Goal: Task Accomplishment & Management: Complete application form

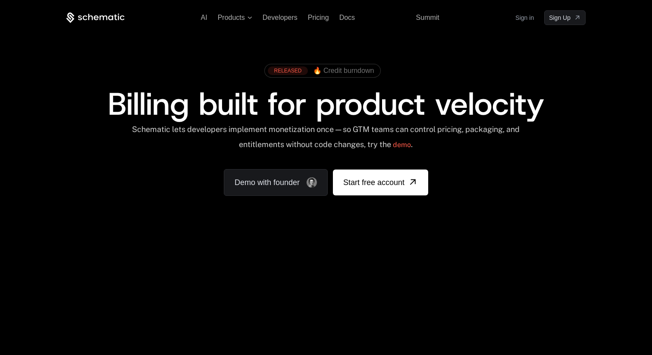
click at [523, 20] on link "Sign in" at bounding box center [524, 18] width 19 height 14
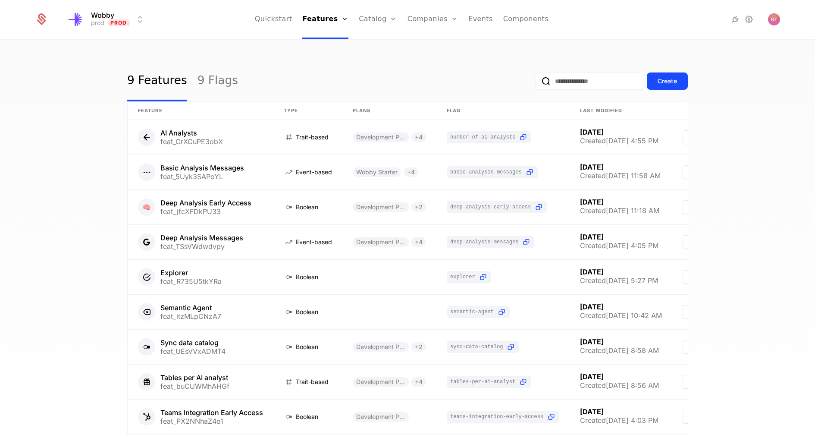
click at [423, 42] on link "Companies" at bounding box center [438, 42] width 40 height 7
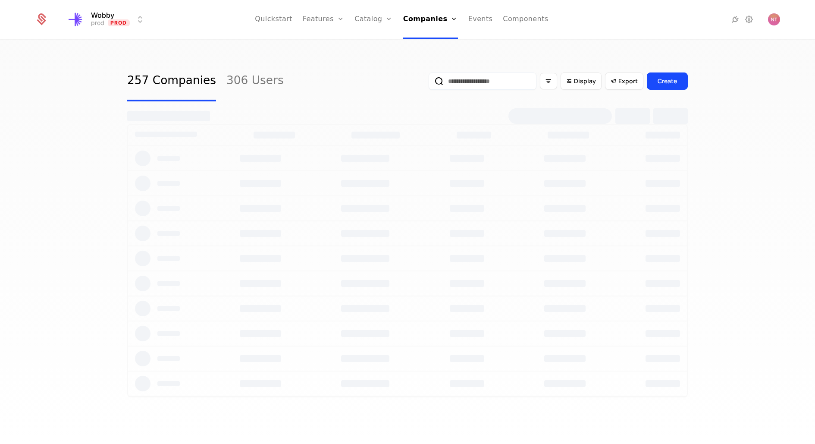
click at [483, 76] on input "email" at bounding box center [483, 80] width 108 height 17
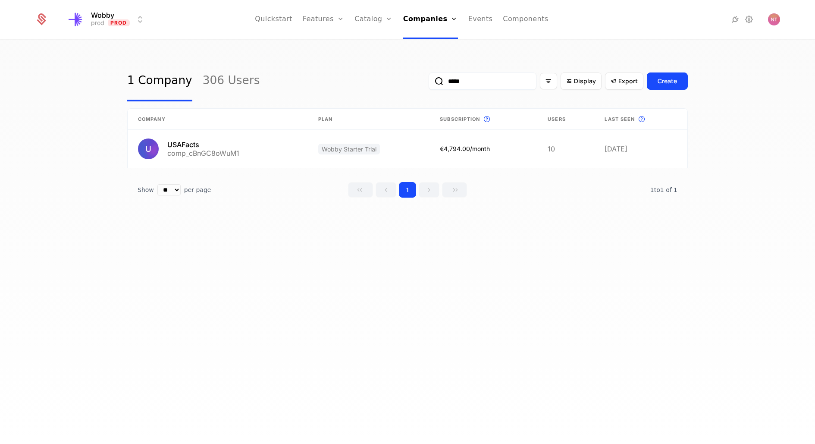
type input "*****"
click at [196, 142] on link at bounding box center [218, 149] width 180 height 38
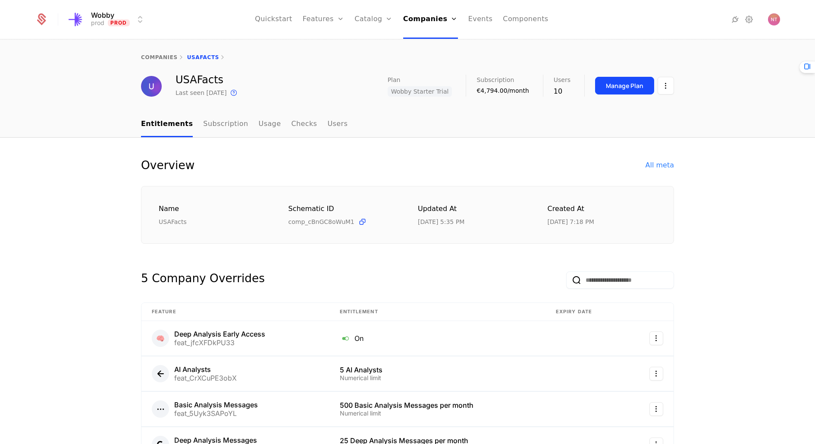
click at [213, 125] on link "Subscription" at bounding box center [225, 124] width 45 height 25
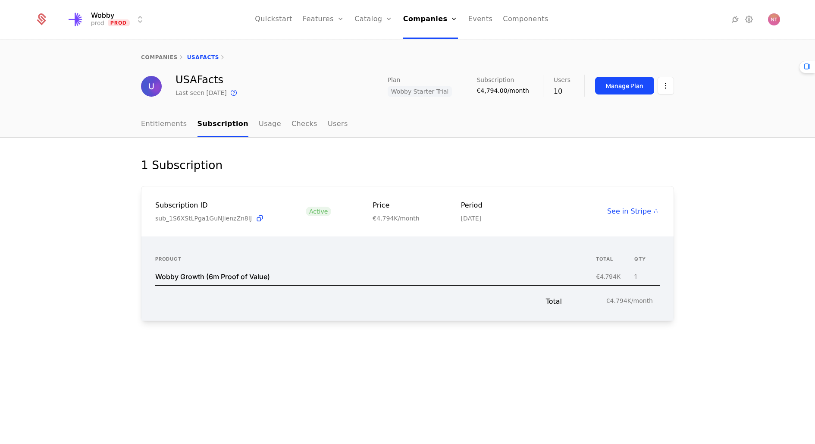
click at [235, 275] on div "Wobby Growth (6m Proof of Value)" at bounding box center [212, 276] width 115 height 7
click at [298, 252] on th "Product" at bounding box center [375, 259] width 441 height 18
click at [187, 131] on ul "Entitlements Subscription Usage Checks Users" at bounding box center [244, 124] width 207 height 25
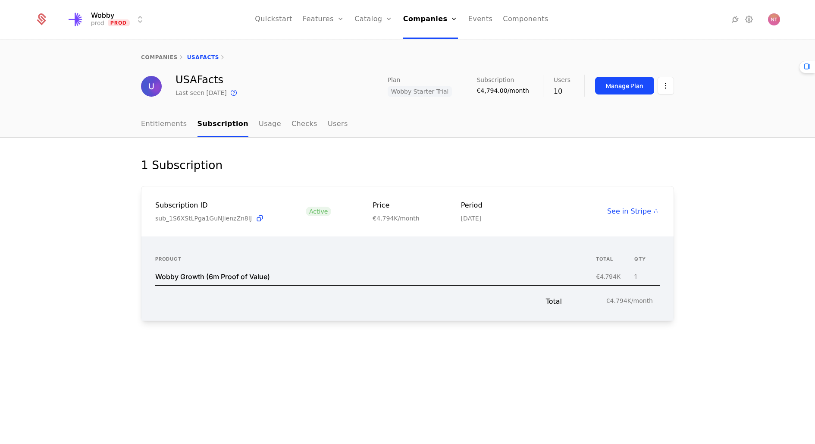
click at [423, 94] on span "Wobby Starter Trial" at bounding box center [420, 91] width 65 height 10
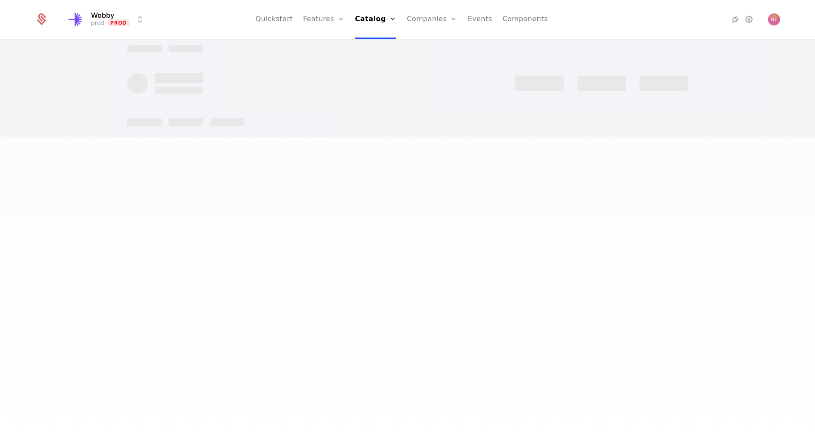
click at [423, 94] on div at bounding box center [407, 86] width 561 height 102
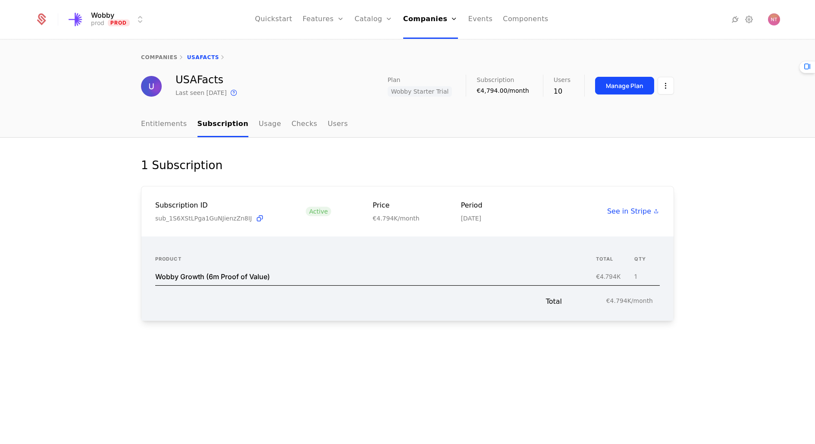
click at [435, 93] on span "Wobby Starter Trial" at bounding box center [420, 91] width 65 height 10
click at [262, 127] on link "Usage" at bounding box center [270, 124] width 22 height 25
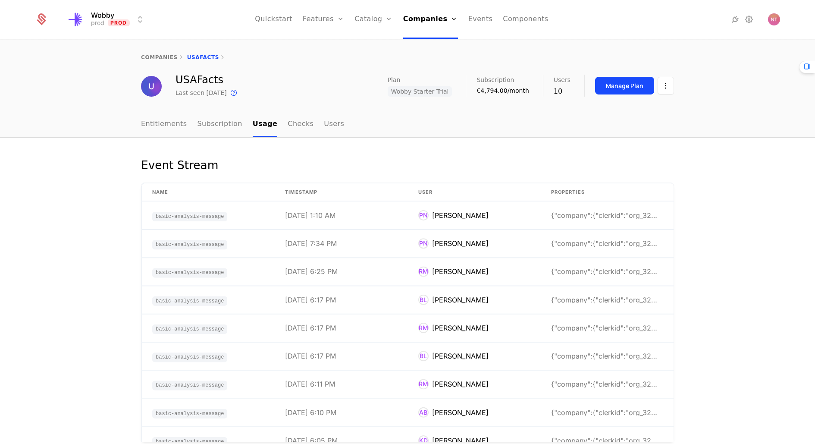
click at [219, 126] on link "Subscription" at bounding box center [219, 124] width 45 height 25
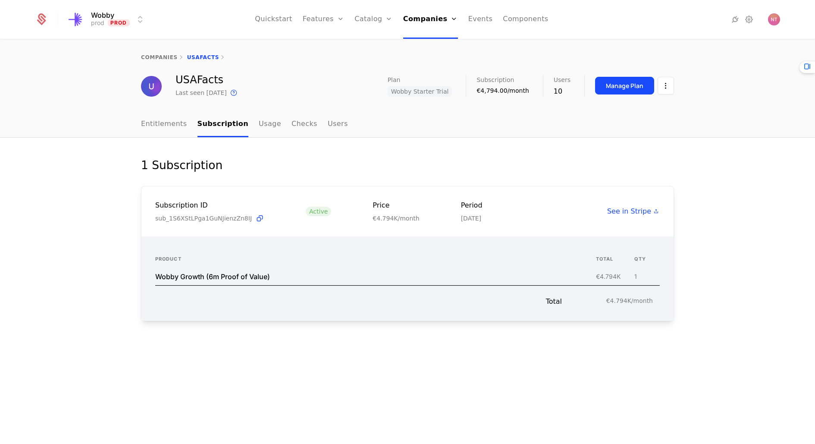
click at [163, 119] on link "Entitlements" at bounding box center [164, 124] width 46 height 25
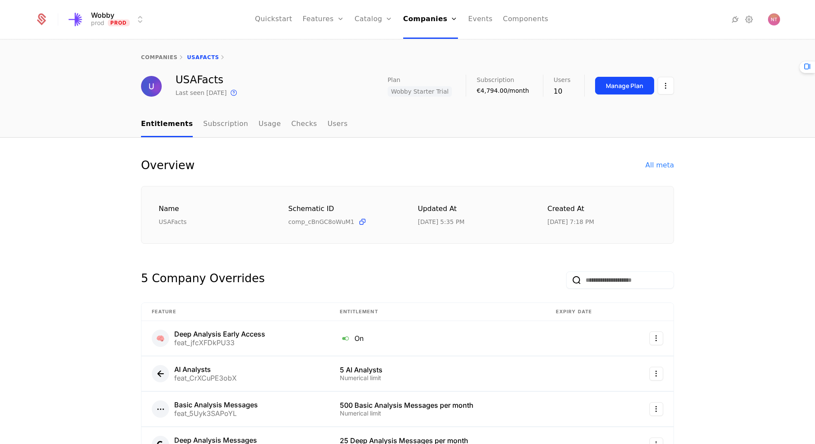
click at [221, 125] on link "Subscription" at bounding box center [225, 124] width 45 height 25
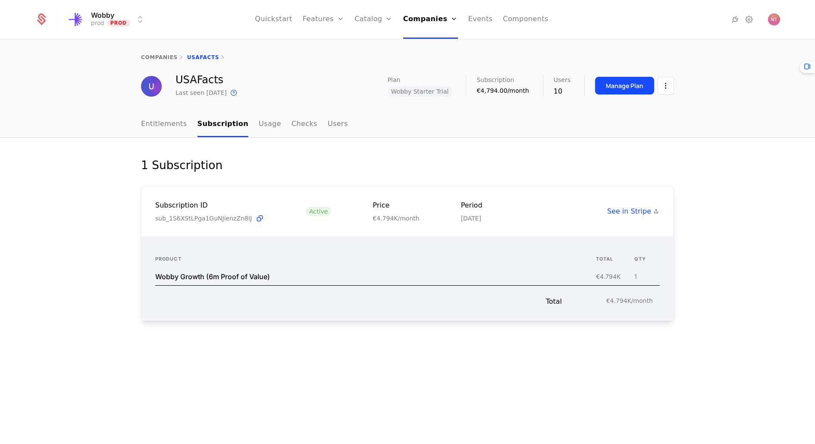
click at [582, 144] on div "1 Subscription Subscription ID sub_1S6XStLPga1GuNJienzZn8IJ Active Price €4.794…" at bounding box center [407, 291] width 815 height 307
click at [166, 125] on link "Entitlements" at bounding box center [164, 124] width 46 height 25
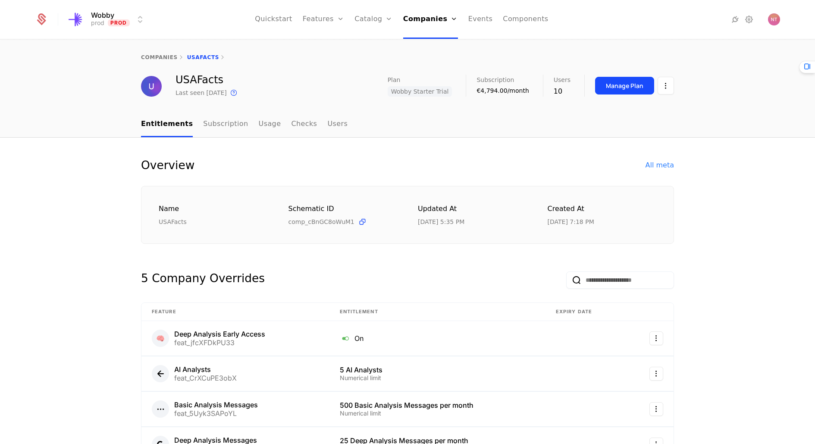
click at [229, 124] on link "Subscription" at bounding box center [225, 124] width 45 height 25
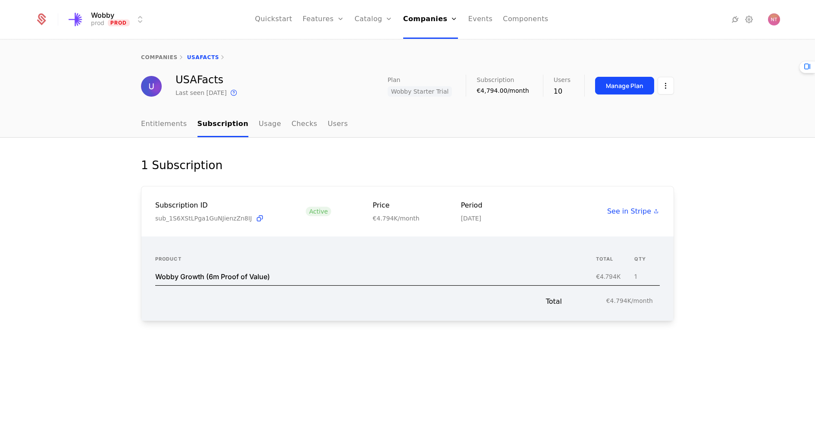
click at [259, 124] on link "Usage" at bounding box center [270, 124] width 22 height 25
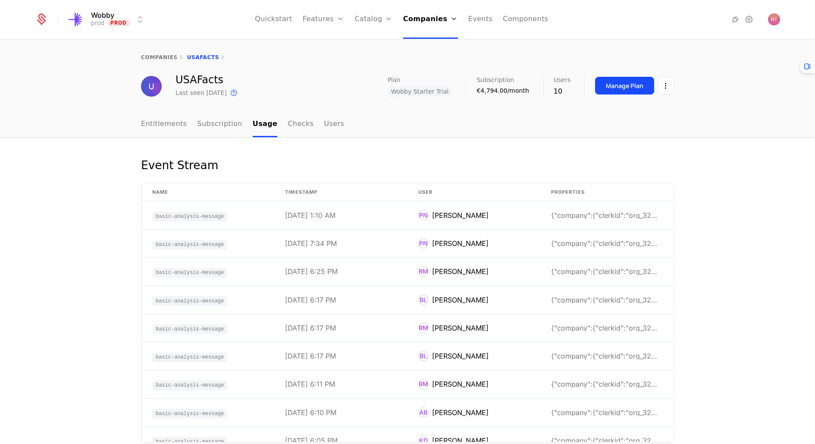
scroll to position [18, 0]
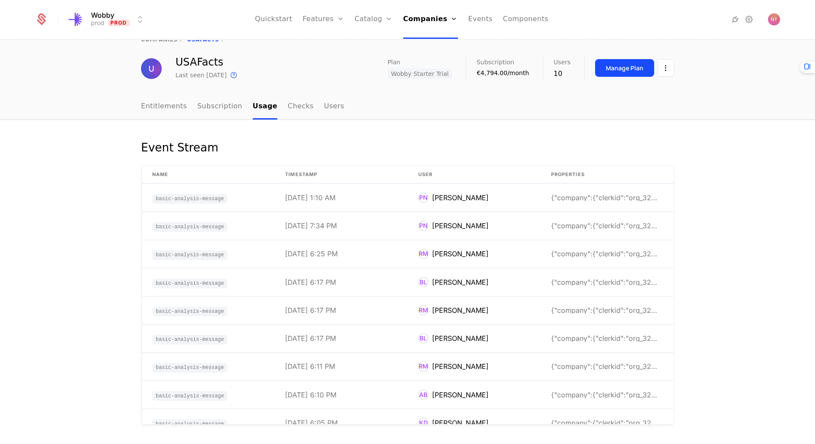
click at [175, 107] on link "Entitlements" at bounding box center [164, 106] width 46 height 25
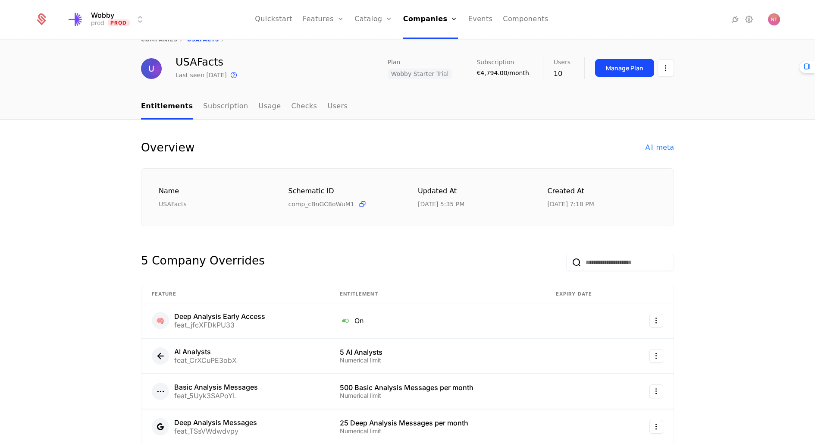
click at [259, 107] on link "Usage" at bounding box center [270, 106] width 22 height 25
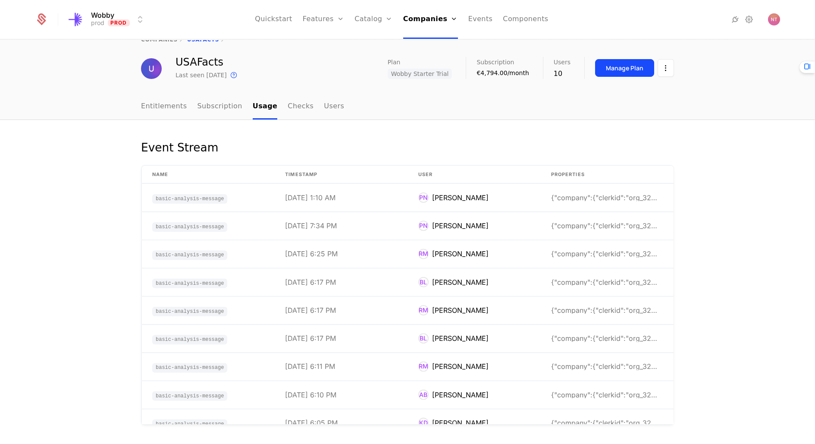
click at [552, 119] on div "Entitlements Subscription Usage Checks Users" at bounding box center [407, 107] width 815 height 26
click at [173, 93] on div "companies USAFacts USAFacts Last seen [DATE] This is the date a track or identi…" at bounding box center [407, 58] width 815 height 72
click at [173, 100] on link "Entitlements" at bounding box center [164, 106] width 46 height 25
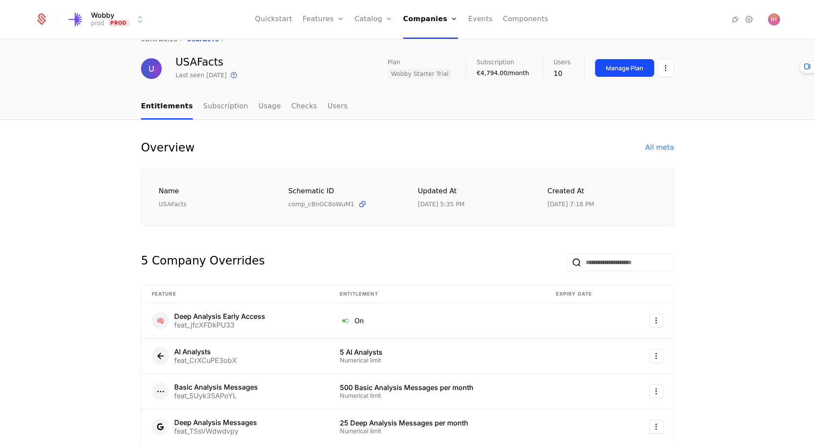
click at [213, 104] on link "Subscription" at bounding box center [225, 106] width 45 height 25
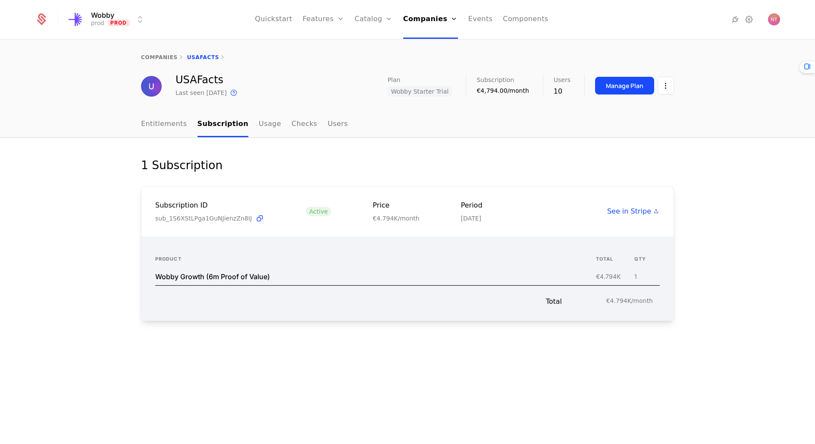
click at [259, 114] on link "Usage" at bounding box center [270, 124] width 22 height 25
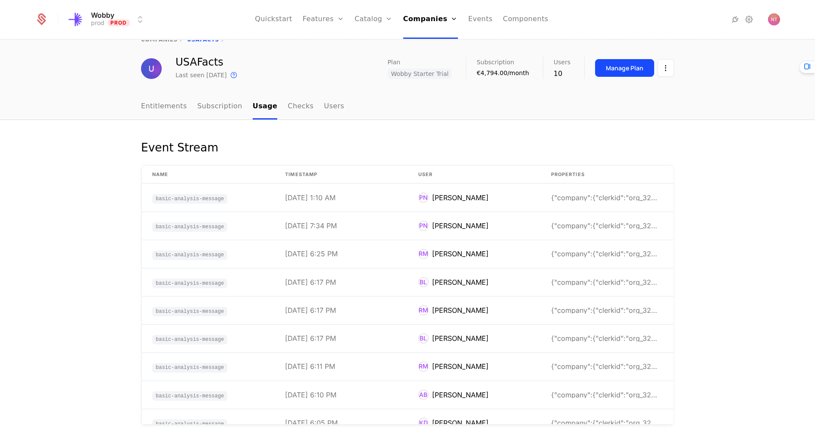
click at [290, 102] on link "Checks" at bounding box center [301, 106] width 26 height 25
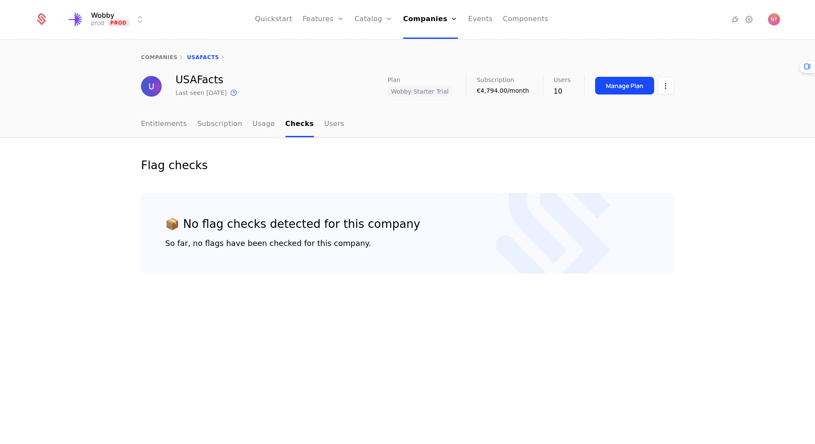
click at [324, 125] on link "Users" at bounding box center [334, 124] width 20 height 25
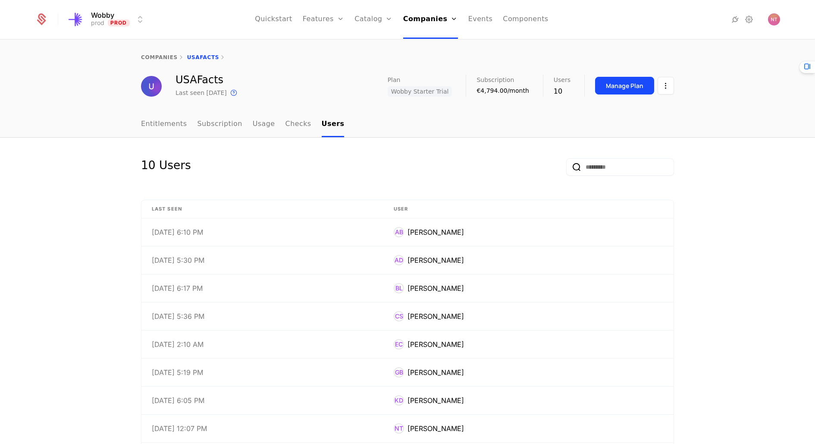
click at [215, 127] on link "Subscription" at bounding box center [219, 124] width 45 height 25
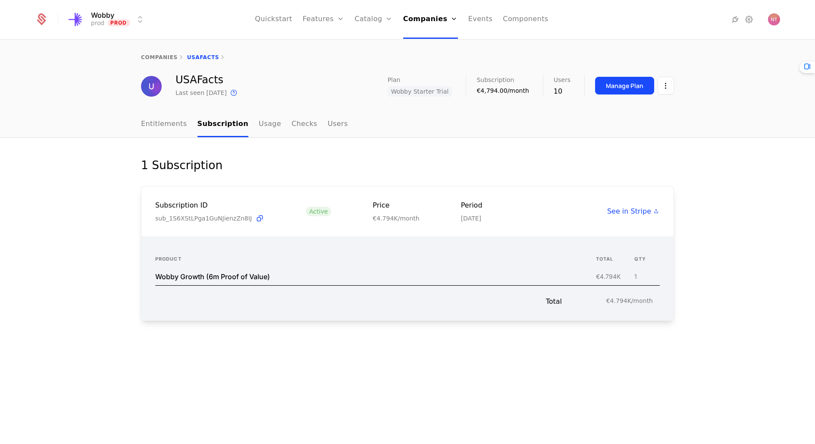
click at [160, 120] on link "Entitlements" at bounding box center [164, 124] width 46 height 25
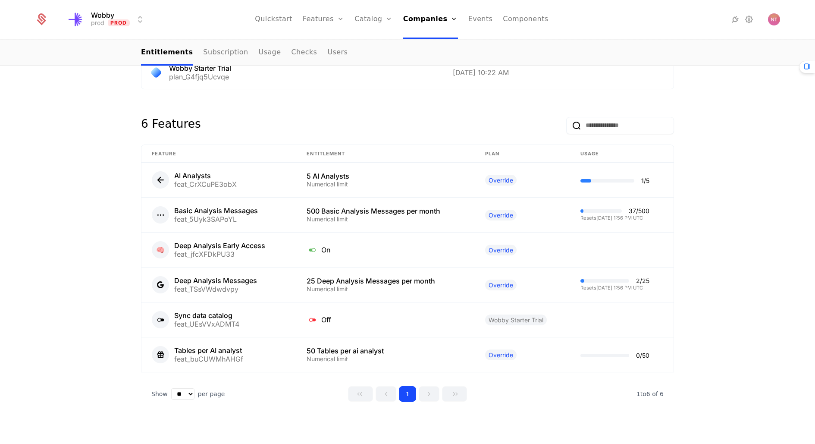
scroll to position [639, 0]
click at [641, 177] on div "1 / 5" at bounding box center [645, 180] width 8 height 6
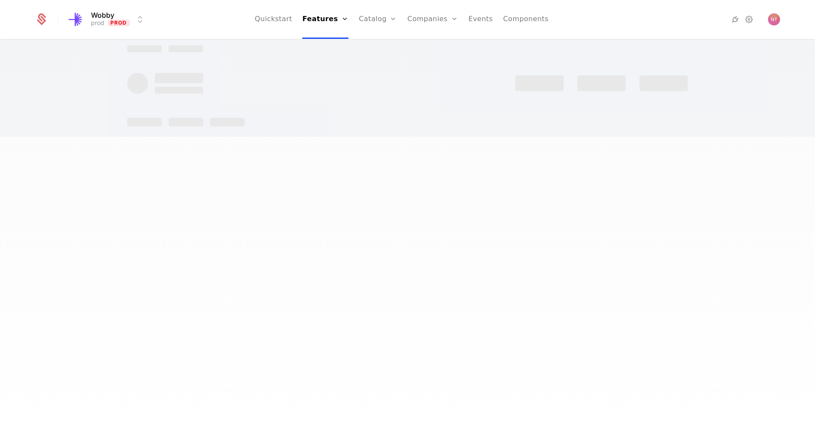
click at [639, 176] on div at bounding box center [407, 222] width 815 height 444
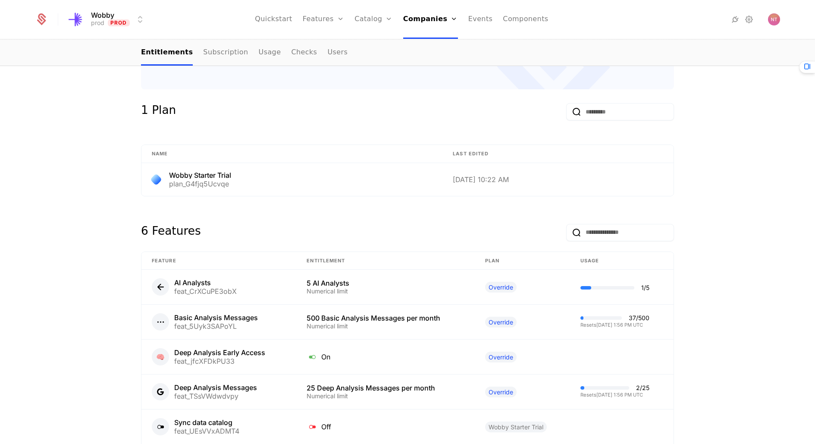
scroll to position [639, 0]
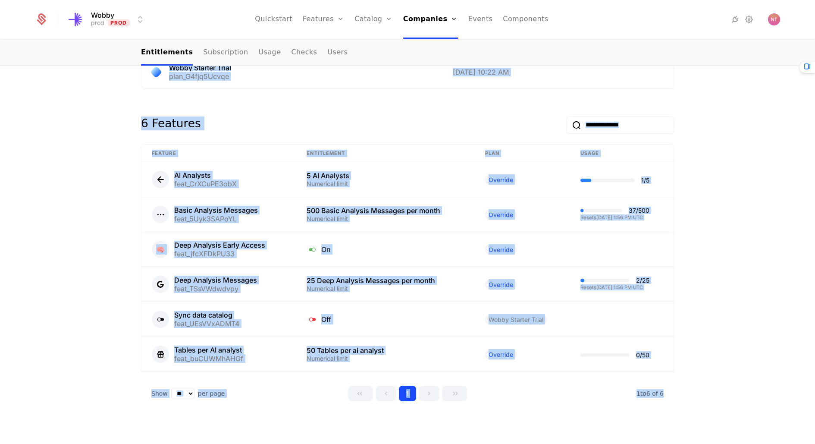
click at [734, 65] on div "companies USAFacts USAFacts Last seen [DATE] This is the date a track or identi…" at bounding box center [407, 242] width 815 height 404
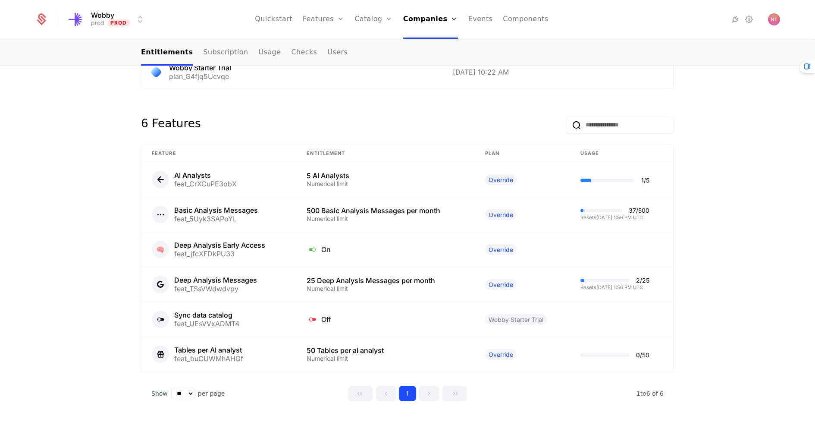
click at [809, 65] on icon at bounding box center [807, 66] width 10 height 10
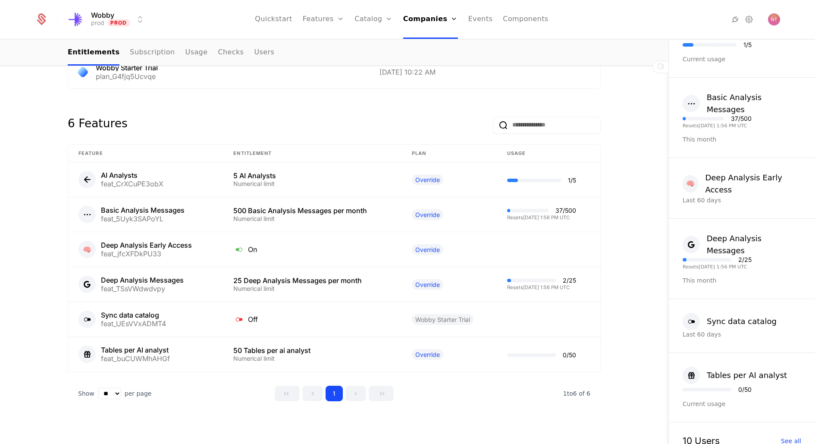
scroll to position [0, 0]
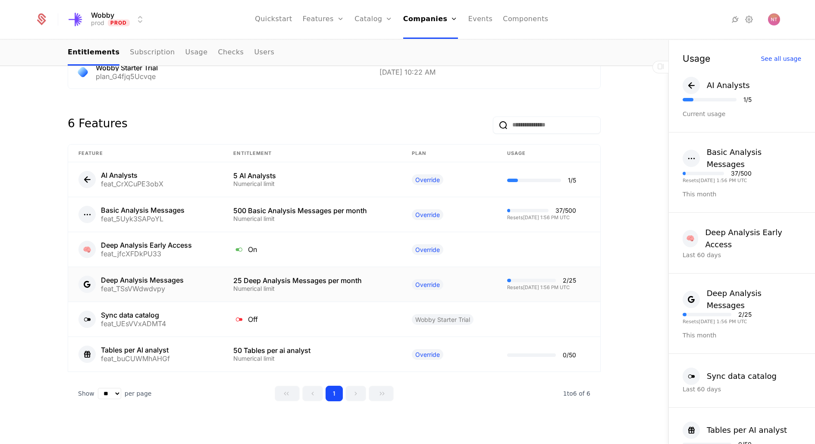
drag, startPoint x: 571, startPoint y: 285, endPoint x: 564, endPoint y: 273, distance: 13.9
click at [564, 277] on div "2 / 25 Resets [DATE] 1:56 PM UTC" at bounding box center [541, 283] width 69 height 13
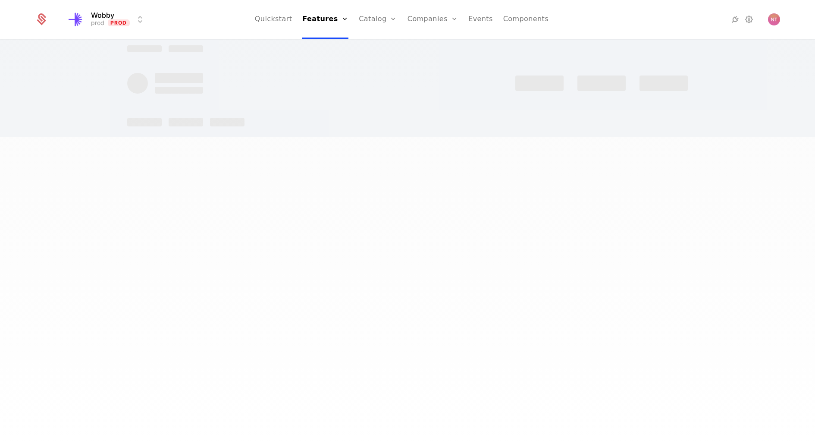
click at [564, 273] on div at bounding box center [407, 222] width 815 height 444
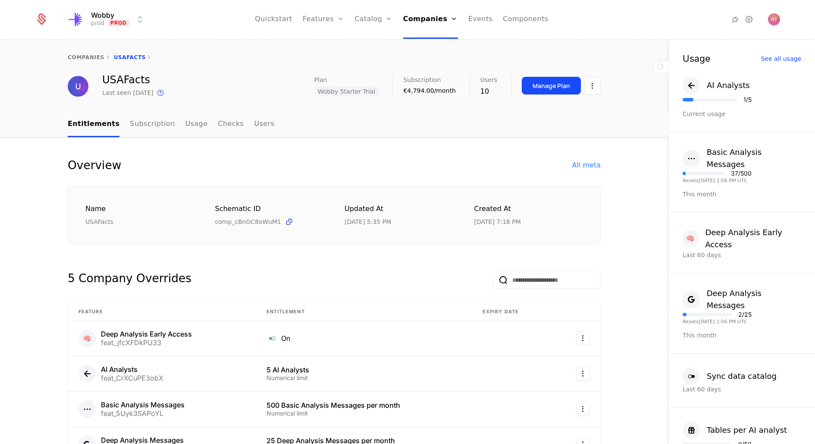
scroll to position [639, 0]
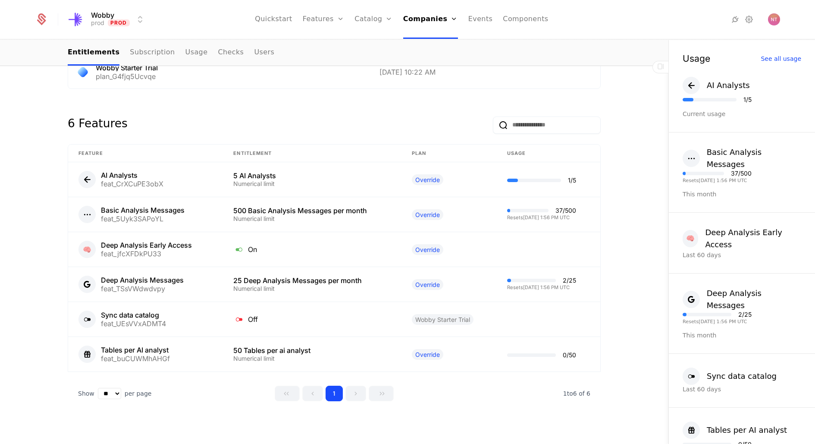
click at [738, 22] on icon at bounding box center [735, 19] width 10 height 10
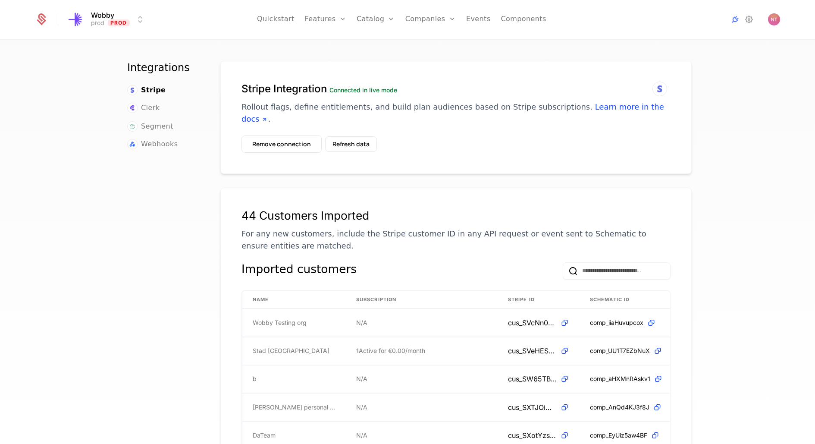
click at [173, 147] on span "Webhooks" at bounding box center [159, 144] width 37 height 10
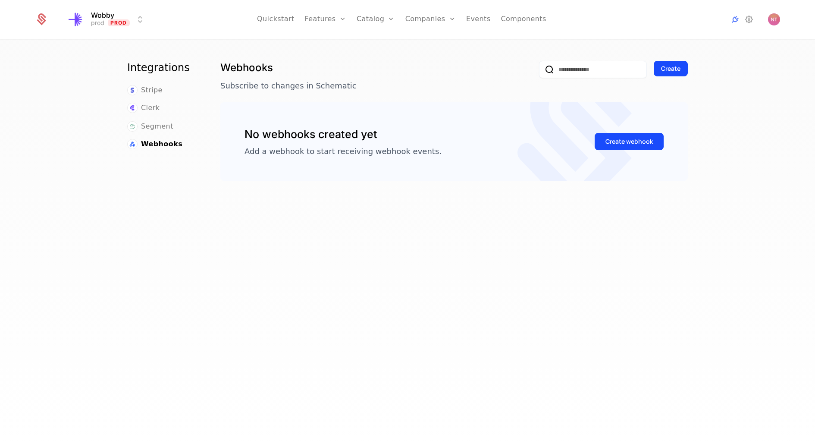
click at [615, 144] on div "Create webhook" at bounding box center [628, 141] width 47 height 9
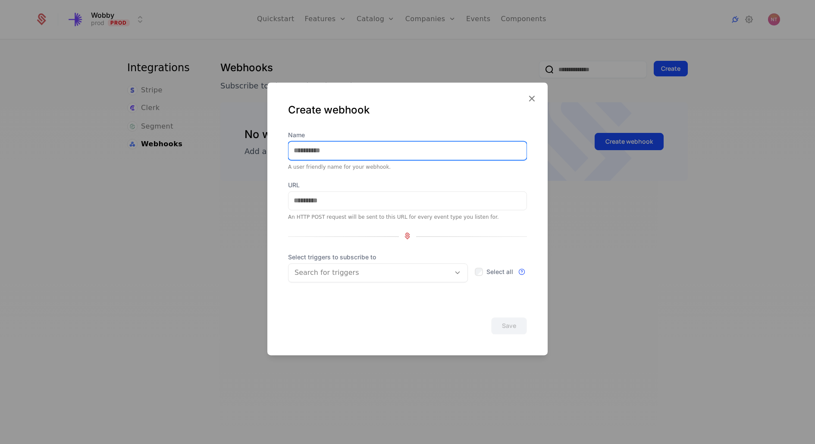
click at [355, 158] on input "Name" at bounding box center [407, 150] width 238 height 18
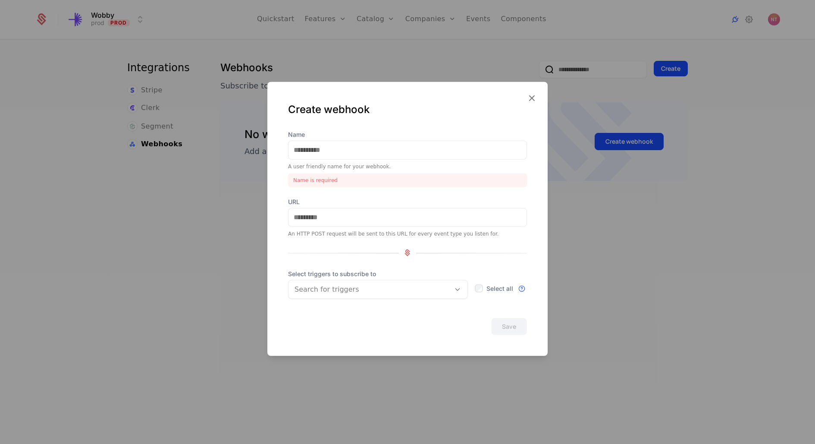
click at [355, 188] on div "Name A user friendly name for your webhook. Name is required URL An HTTP POST r…" at bounding box center [407, 218] width 239 height 177
click at [330, 222] on input "URL" at bounding box center [407, 217] width 238 height 18
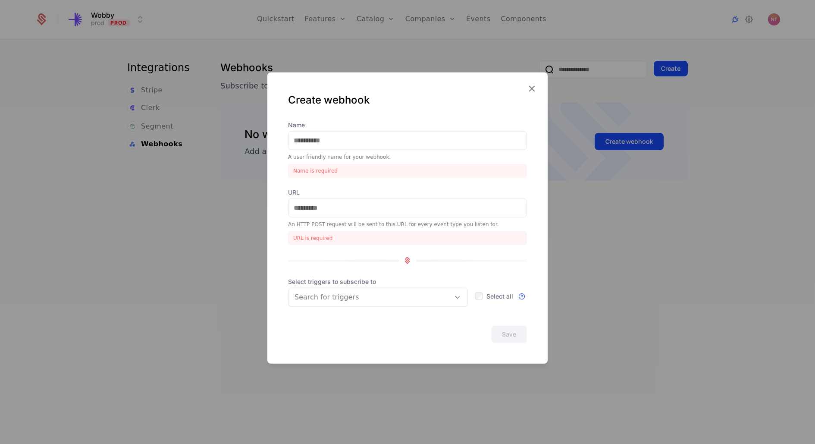
click at [209, 220] on div at bounding box center [407, 222] width 815 height 444
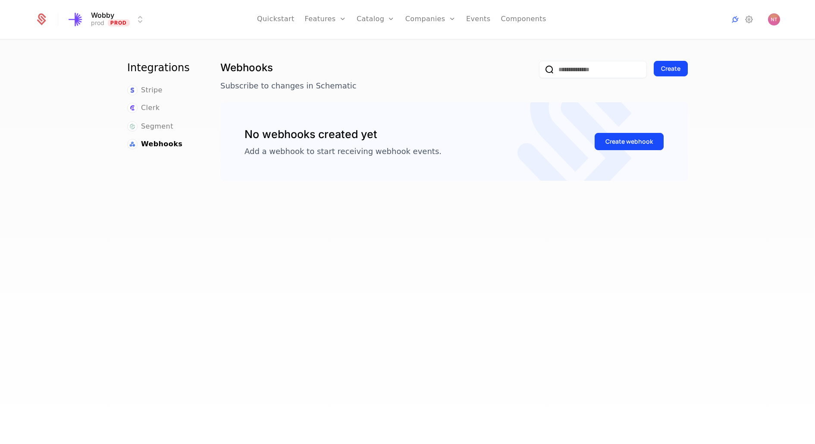
click at [646, 147] on button "Create webhook" at bounding box center [629, 141] width 69 height 17
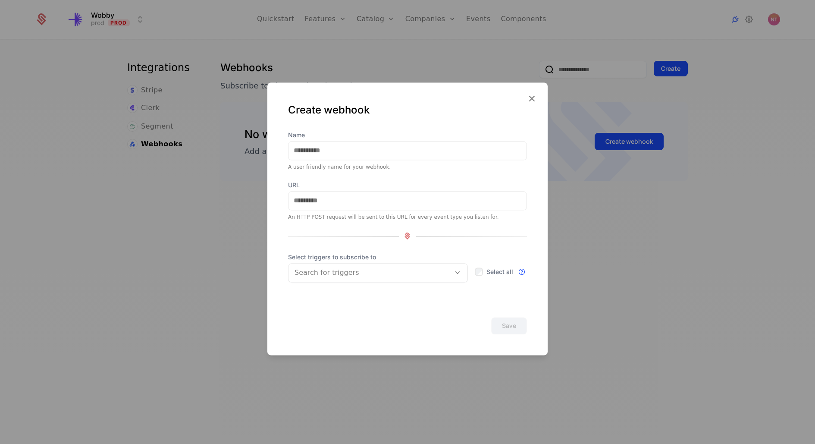
click at [388, 263] on div "Search for triggers" at bounding box center [378, 272] width 180 height 19
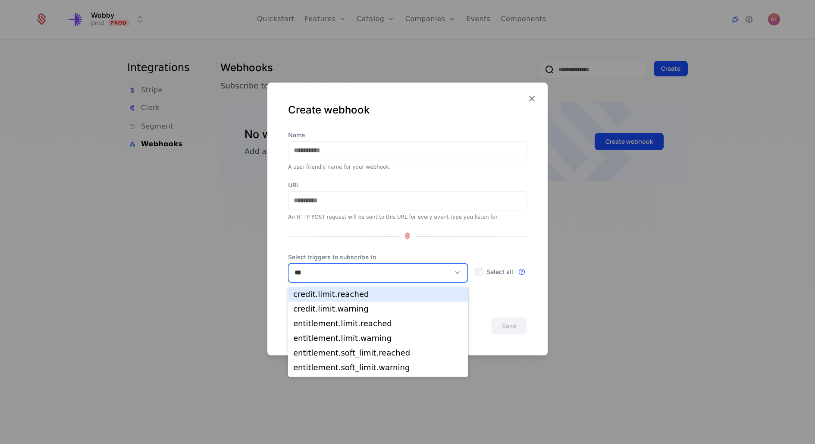
type input "*****"
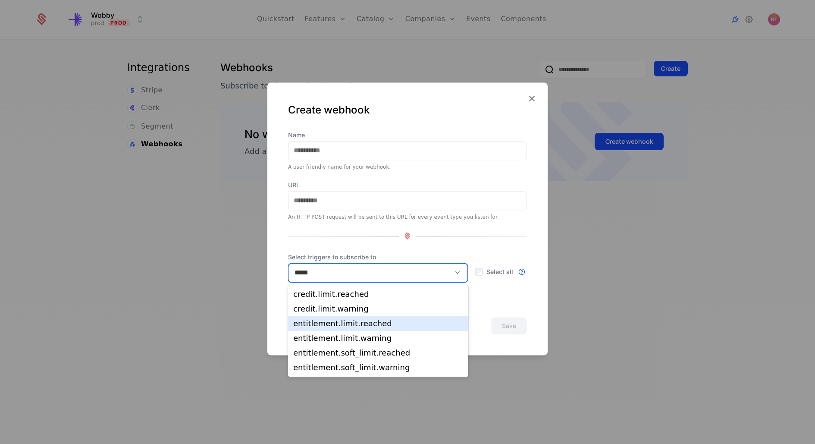
click at [366, 326] on div "entitlement.limit.reached" at bounding box center [378, 324] width 170 height 8
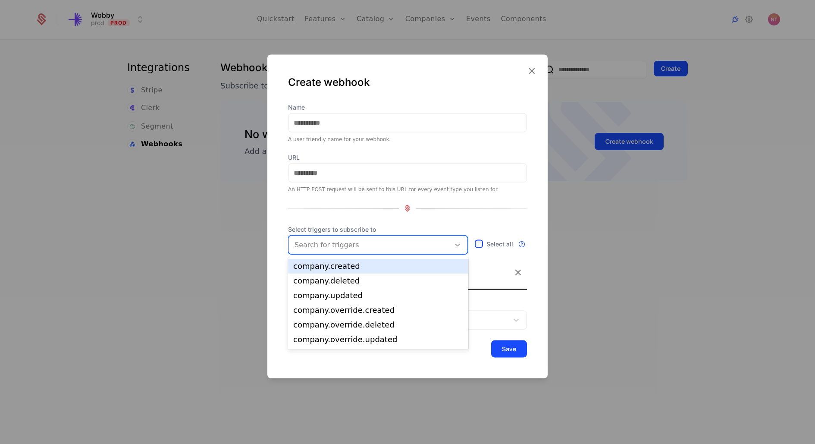
click at [364, 246] on div at bounding box center [370, 244] width 150 height 12
type input "*****"
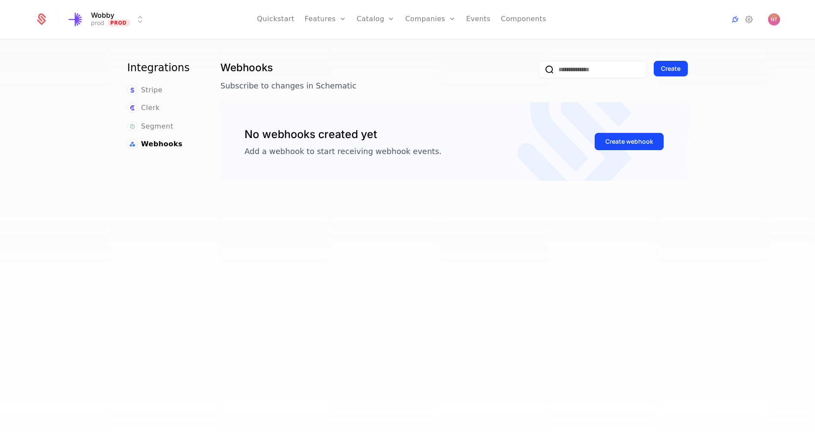
click at [622, 144] on div "Create webhook" at bounding box center [628, 141] width 47 height 9
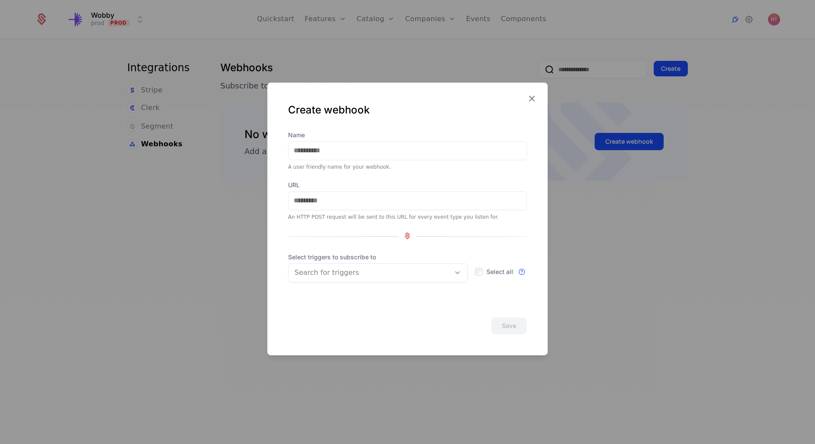
click at [327, 278] on div "Search for triggers" at bounding box center [369, 273] width 162 height 16
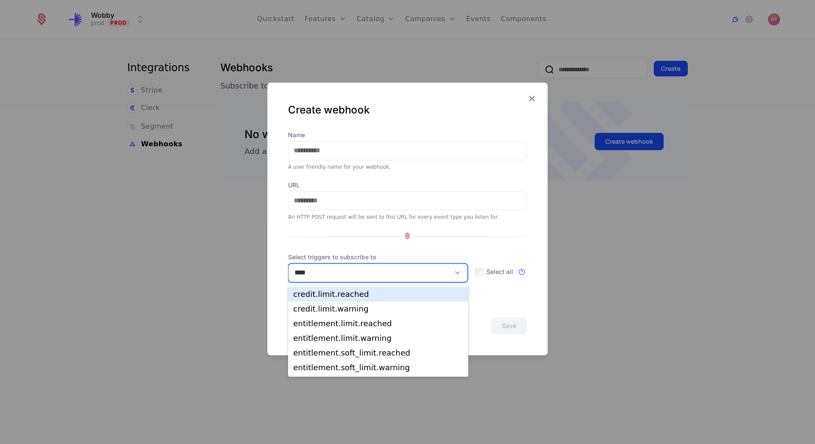
type input "*****"
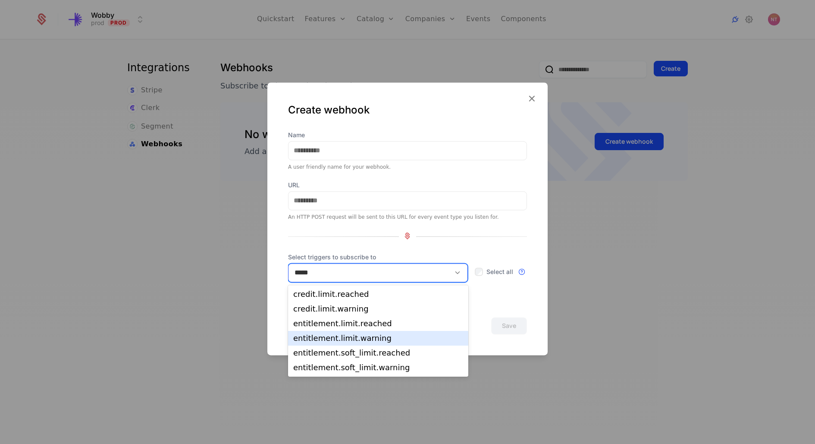
click at [338, 342] on div "entitlement.limit.warning" at bounding box center [378, 338] width 170 height 8
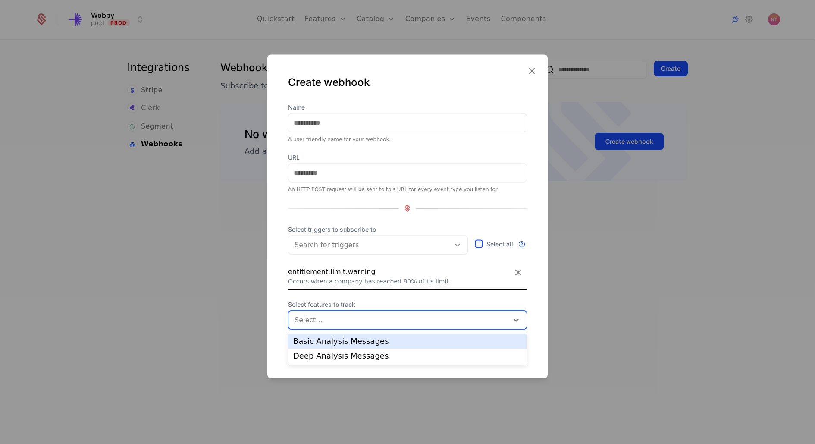
click at [338, 324] on div at bounding box center [399, 319] width 210 height 12
click at [338, 338] on div "Basic Analysis Messages" at bounding box center [407, 341] width 229 height 8
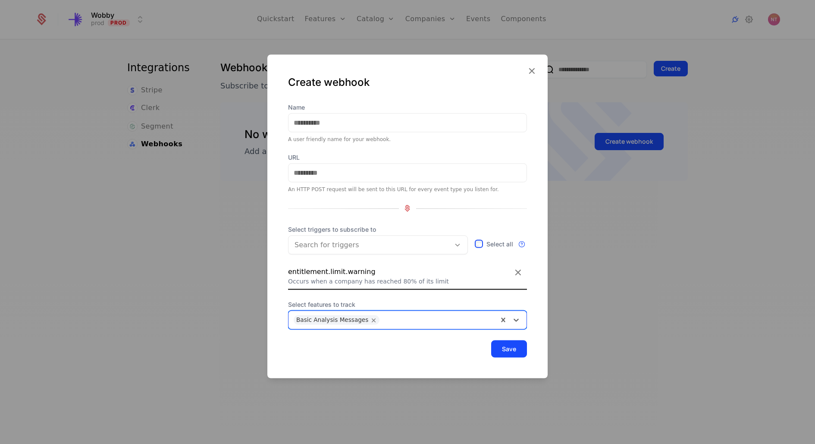
click at [368, 341] on div "Save" at bounding box center [407, 348] width 239 height 17
click at [301, 279] on div "Occurs when a company has reached 80% of its limit" at bounding box center [407, 280] width 239 height 9
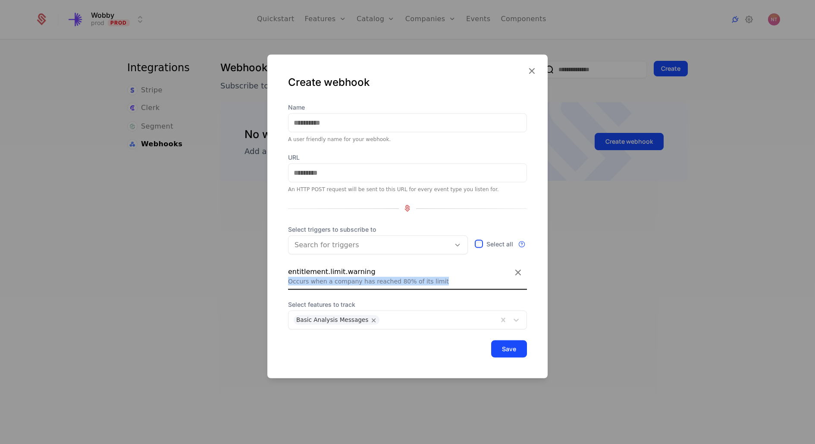
click at [301, 279] on div "Occurs when a company has reached 80% of its limit" at bounding box center [407, 280] width 239 height 9
click at [335, 279] on div "Occurs when a company has reached 80% of its limit" at bounding box center [407, 280] width 239 height 9
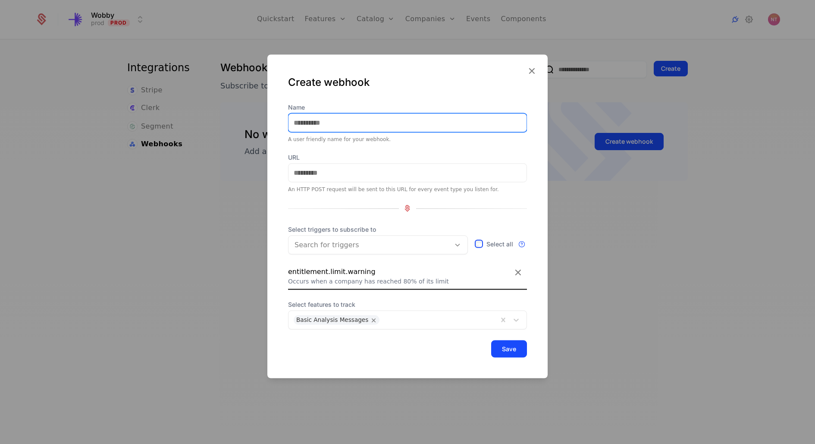
click at [407, 126] on input "Name" at bounding box center [407, 122] width 238 height 18
type input "*****"
click at [383, 142] on div "A user friendly name for your webhook." at bounding box center [407, 138] width 239 height 7
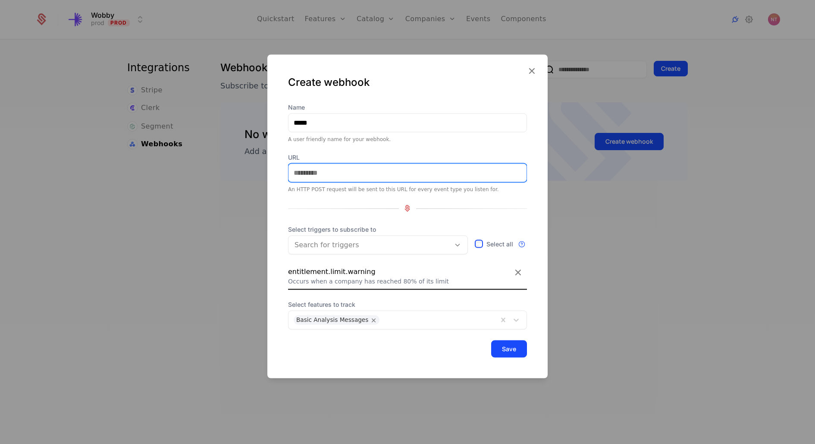
click at [375, 170] on input "URL" at bounding box center [407, 172] width 238 height 18
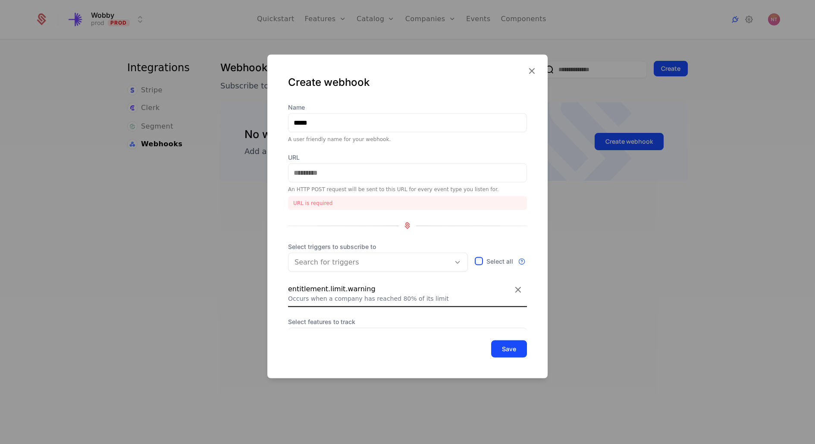
click at [383, 159] on label "URL" at bounding box center [407, 157] width 239 height 9
click at [383, 163] on input "URL" at bounding box center [407, 172] width 238 height 18
click at [372, 177] on input "URL" at bounding box center [407, 172] width 238 height 18
click at [334, 185] on div "An HTTP POST request will be sent to this URL for every event type you listen f…" at bounding box center [407, 188] width 239 height 7
click at [322, 159] on label "URL" at bounding box center [407, 157] width 239 height 9
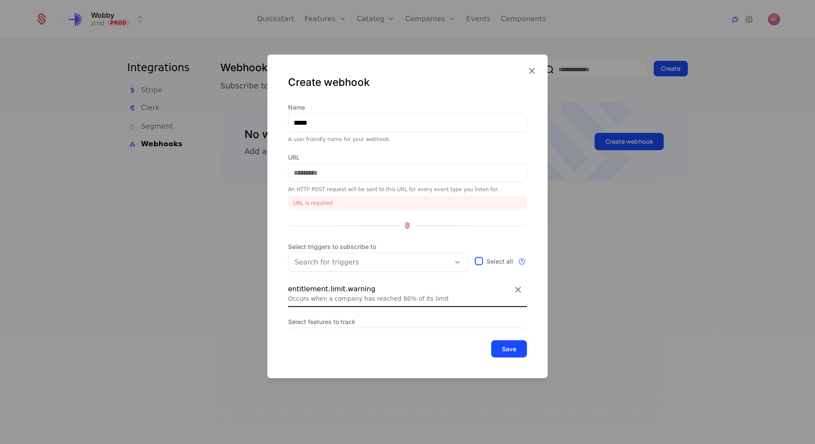
click at [322, 163] on input "URL" at bounding box center [407, 172] width 238 height 18
click at [322, 172] on input "URL" at bounding box center [407, 172] width 238 height 18
click at [306, 229] on div at bounding box center [407, 226] width 239 height 12
click at [182, 177] on div at bounding box center [407, 222] width 815 height 444
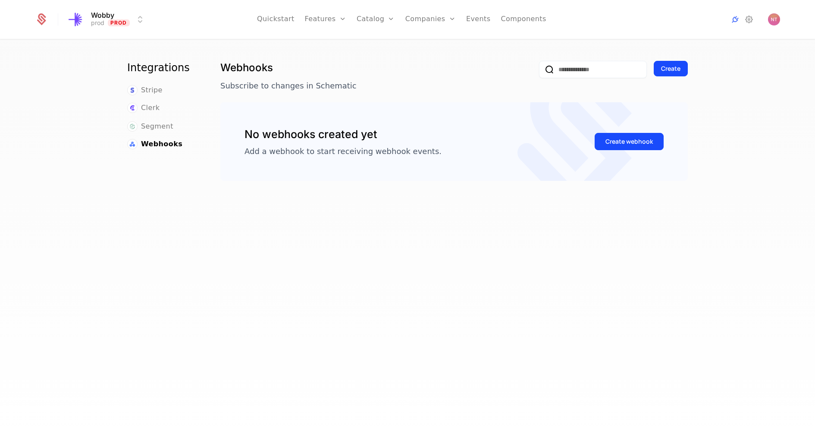
click at [254, 81] on p "Subscribe to changes in Schematic" at bounding box center [376, 86] width 312 height 12
click at [413, 17] on link "Companies" at bounding box center [430, 19] width 50 height 39
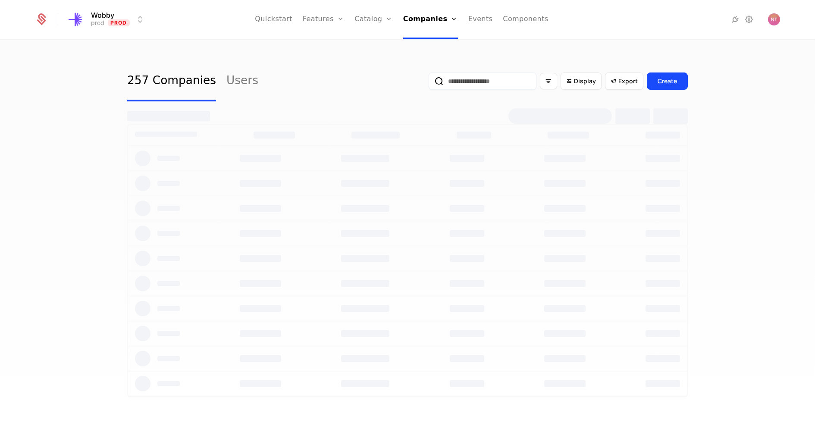
click at [425, 43] on link "Companies" at bounding box center [434, 42] width 40 height 7
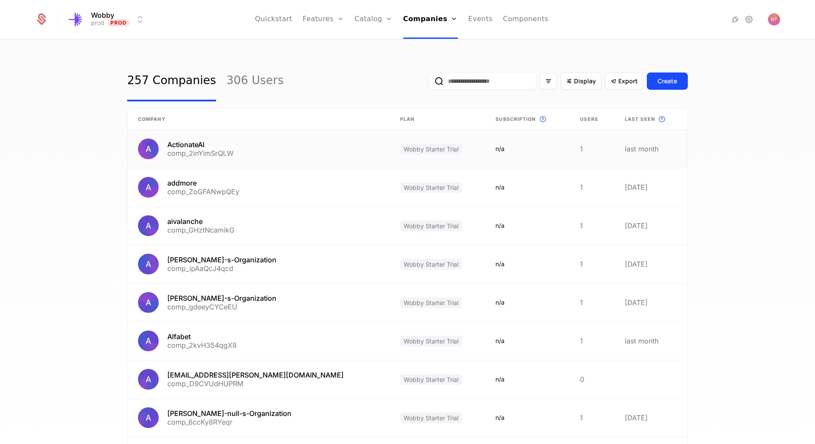
click at [198, 141] on link at bounding box center [259, 149] width 262 height 38
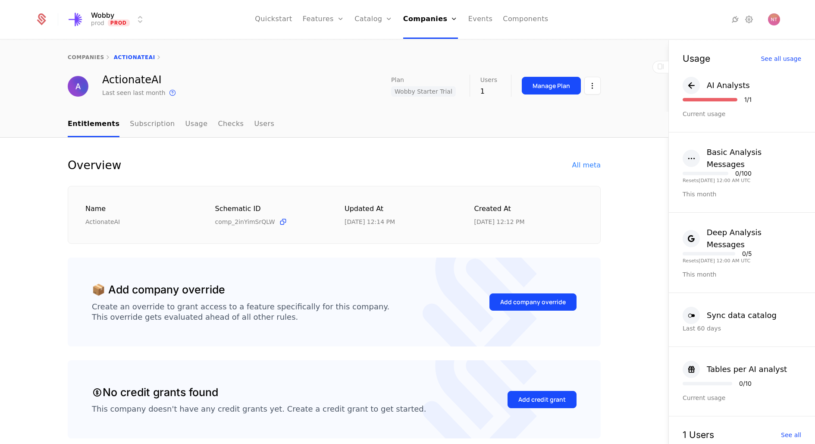
click at [663, 71] on icon at bounding box center [660, 66] width 10 height 10
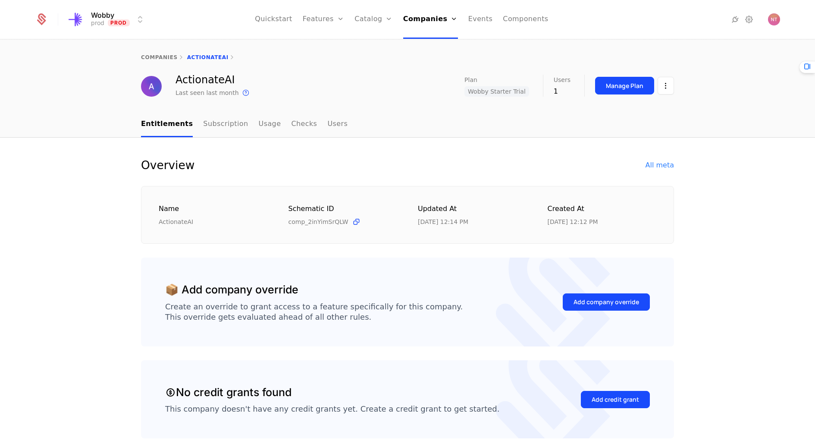
click at [577, 90] on div "Users 1" at bounding box center [569, 86] width 31 height 22
click at [215, 77] on div "ActionateAI" at bounding box center [213, 80] width 75 height 10
click at [258, 77] on div "ActionateAI Last seen last month This is the date a track or identify event ass…" at bounding box center [407, 86] width 533 height 23
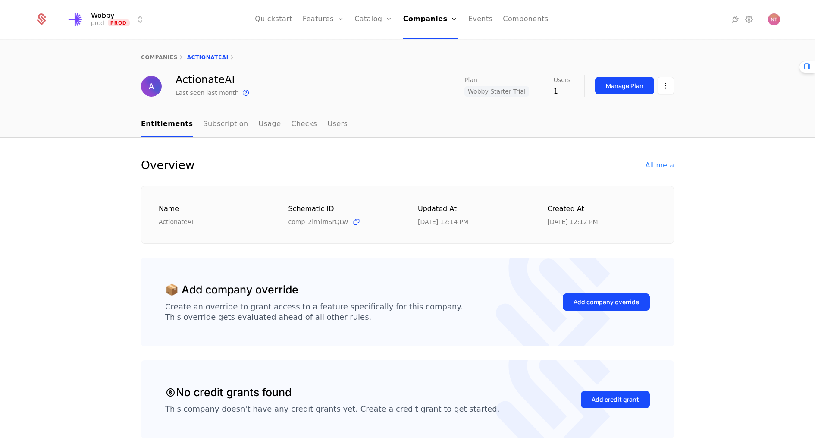
click at [738, 19] on icon at bounding box center [735, 19] width 10 height 10
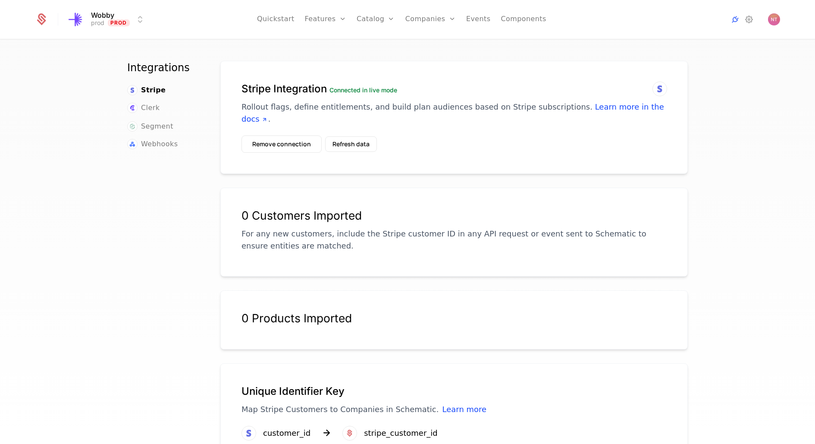
click at [159, 145] on span "Webhooks" at bounding box center [159, 144] width 37 height 10
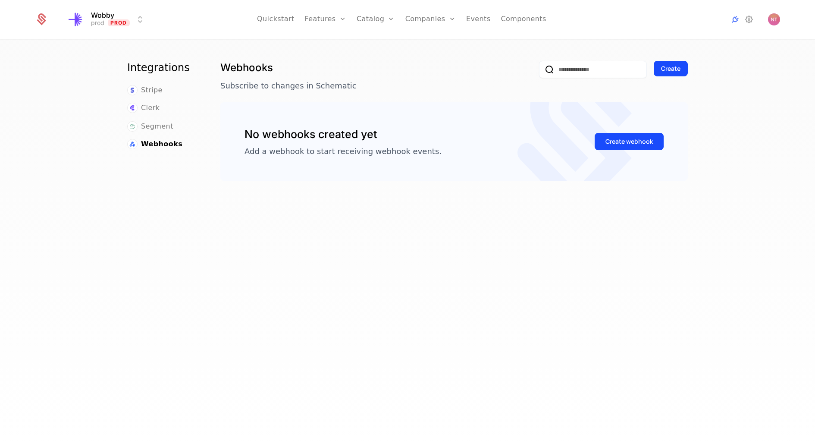
click at [630, 133] on button "Create webhook" at bounding box center [629, 141] width 69 height 17
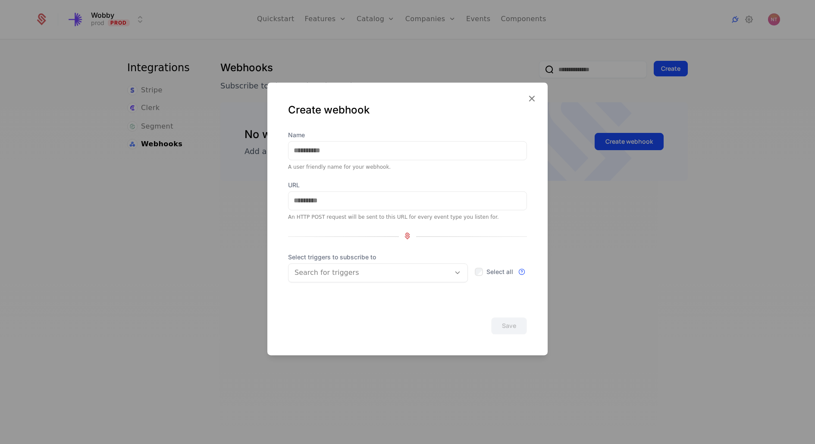
click at [368, 276] on div at bounding box center [370, 272] width 150 height 12
click at [379, 276] on div at bounding box center [370, 272] width 150 height 12
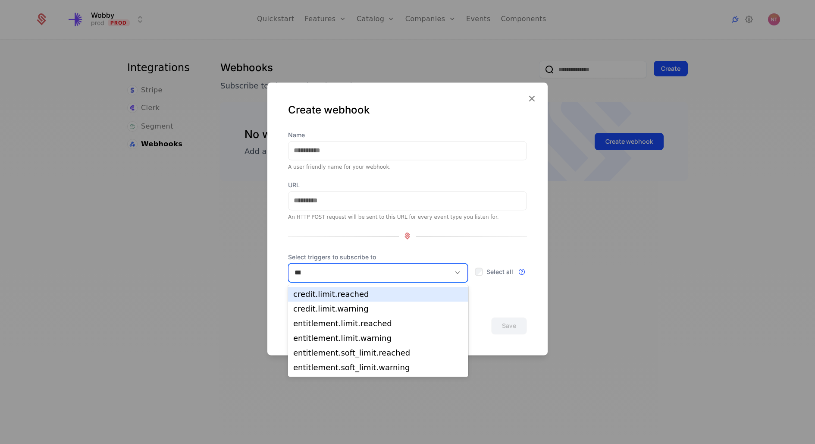
type input "*****"
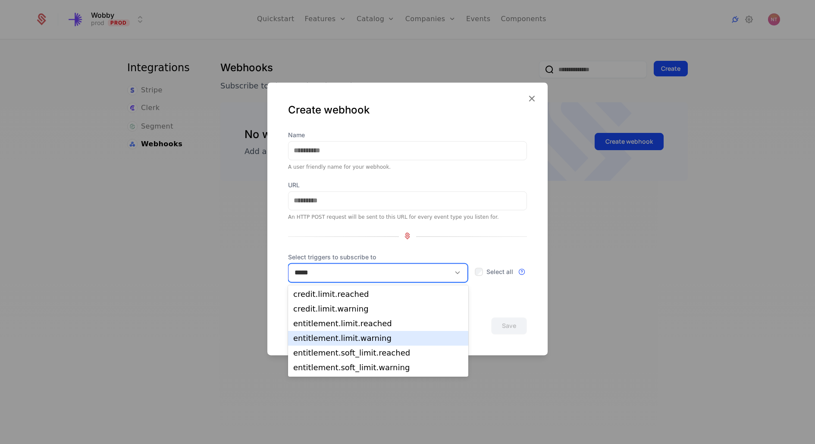
click at [392, 334] on div "entitlement.limit.warning" at bounding box center [378, 338] width 170 height 8
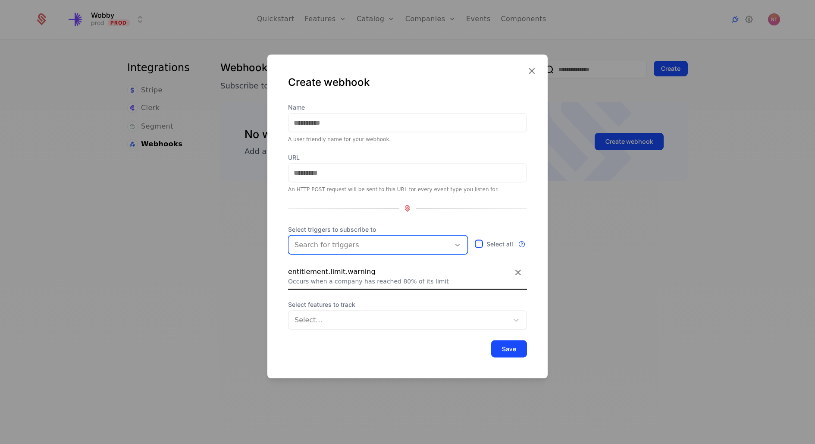
click at [395, 280] on div "Occurs when a company has reached 80% of its limit" at bounding box center [407, 280] width 239 height 9
drag, startPoint x: 395, startPoint y: 280, endPoint x: 417, endPoint y: 280, distance: 22.0
click at [417, 280] on div "Occurs when a company has reached 80% of its limit" at bounding box center [407, 280] width 239 height 9
click at [365, 324] on div at bounding box center [399, 319] width 210 height 12
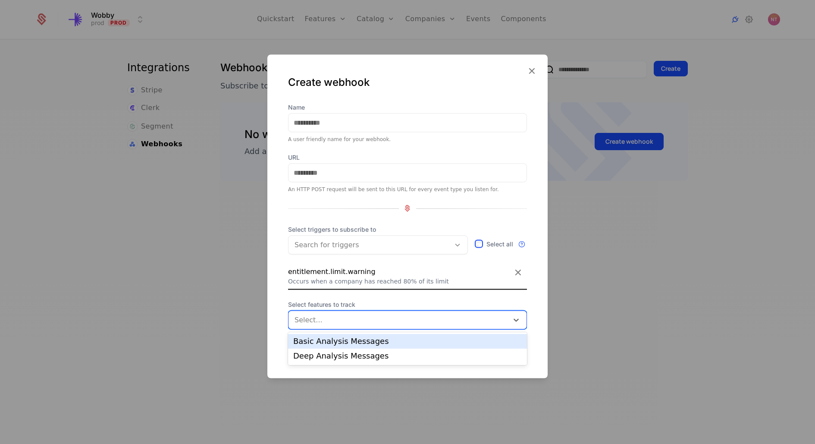
click at [361, 338] on div "Basic Analysis Messages" at bounding box center [407, 341] width 229 height 8
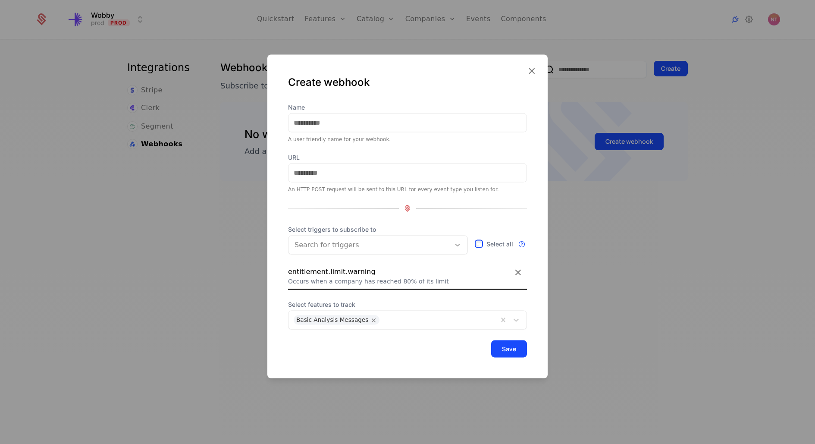
click at [369, 344] on div "Save" at bounding box center [407, 348] width 239 height 17
click at [353, 123] on input "Name" at bounding box center [407, 122] width 238 height 18
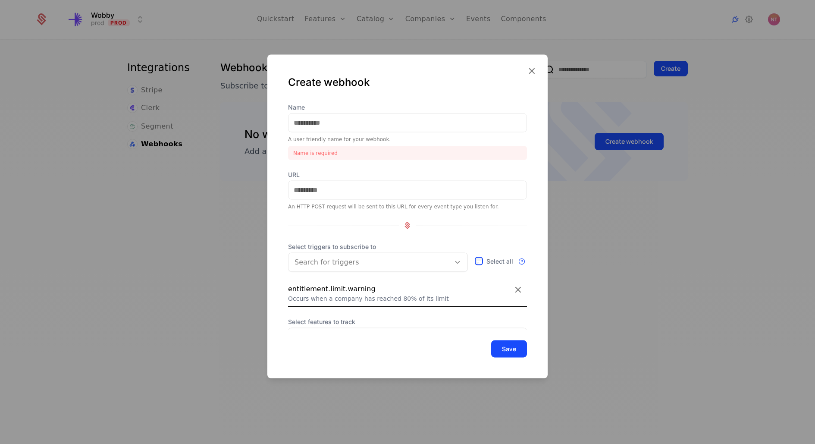
drag, startPoint x: 394, startPoint y: 279, endPoint x: 438, endPoint y: 282, distance: 44.5
click at [438, 283] on div "entitlement.limit.warning Occurs when a company has reached 80% of its limit" at bounding box center [407, 292] width 239 height 19
click at [427, 298] on div "Occurs when a company has reached 80% of its limit" at bounding box center [407, 298] width 239 height 9
drag, startPoint x: 427, startPoint y: 298, endPoint x: 396, endPoint y: 298, distance: 30.6
click at [396, 298] on div "Occurs when a company has reached 80% of its limit" at bounding box center [407, 298] width 239 height 9
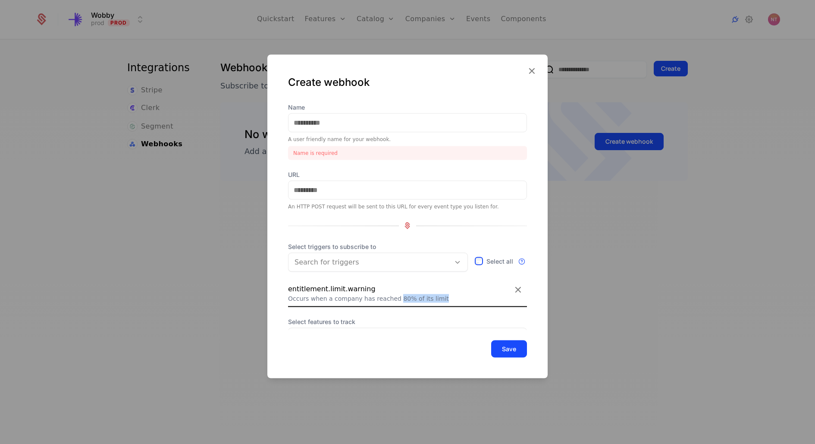
copy div "80% of its limit"
click at [351, 121] on input "Name" at bounding box center [407, 122] width 238 height 18
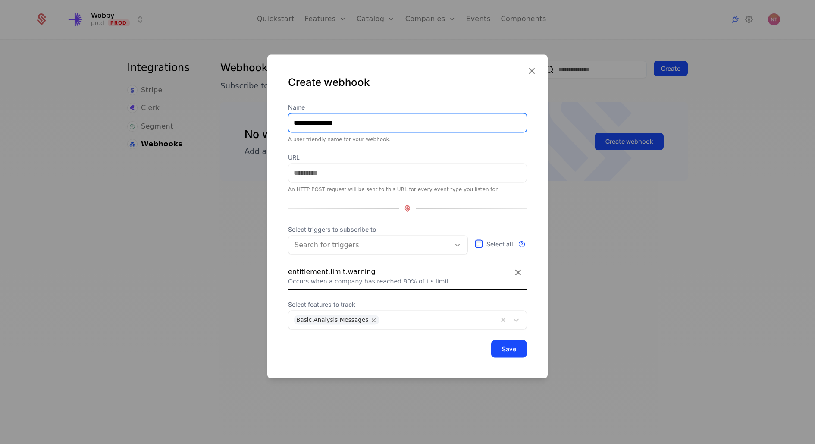
paste input "**********"
type input "**********"
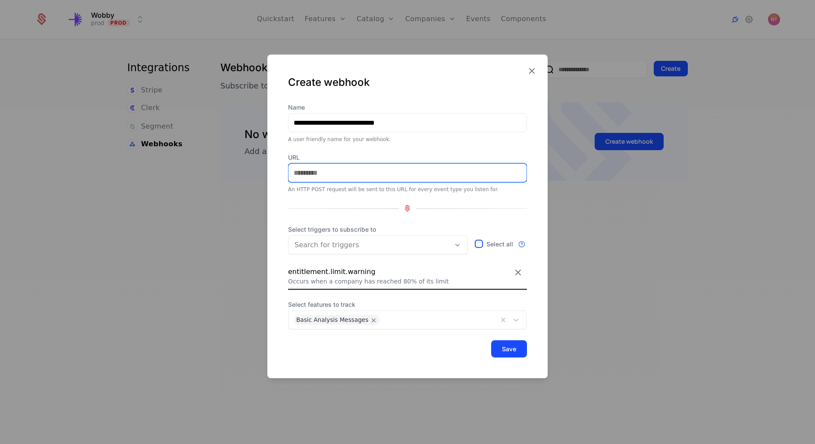
click at [370, 180] on input "URL" at bounding box center [407, 172] width 238 height 18
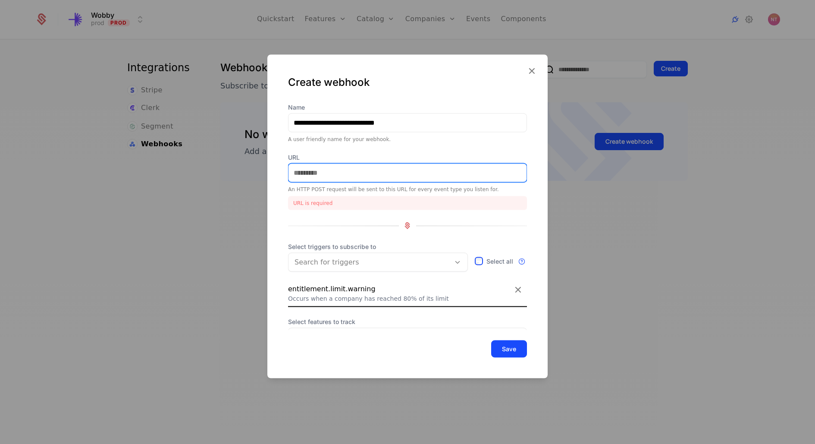
paste input "**********"
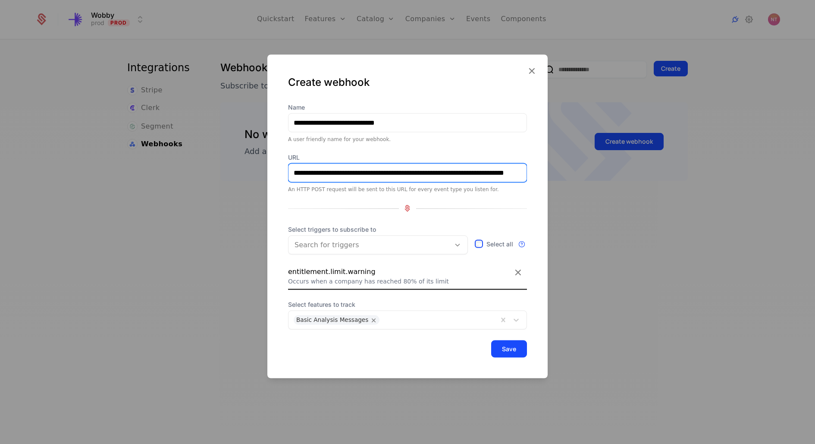
scroll to position [0, 72]
type input "**********"
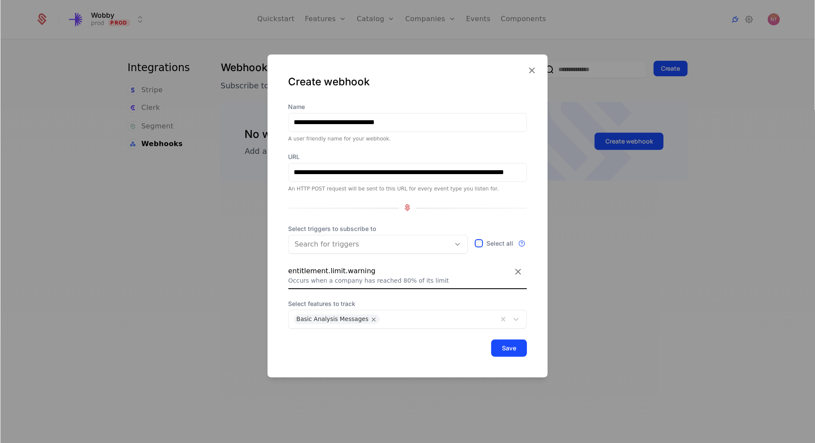
scroll to position [0, 0]
click at [406, 194] on div "**********" at bounding box center [407, 221] width 239 height 237
click at [508, 354] on button "Save" at bounding box center [509, 348] width 36 height 17
